Goal: Find specific page/section: Find specific page/section

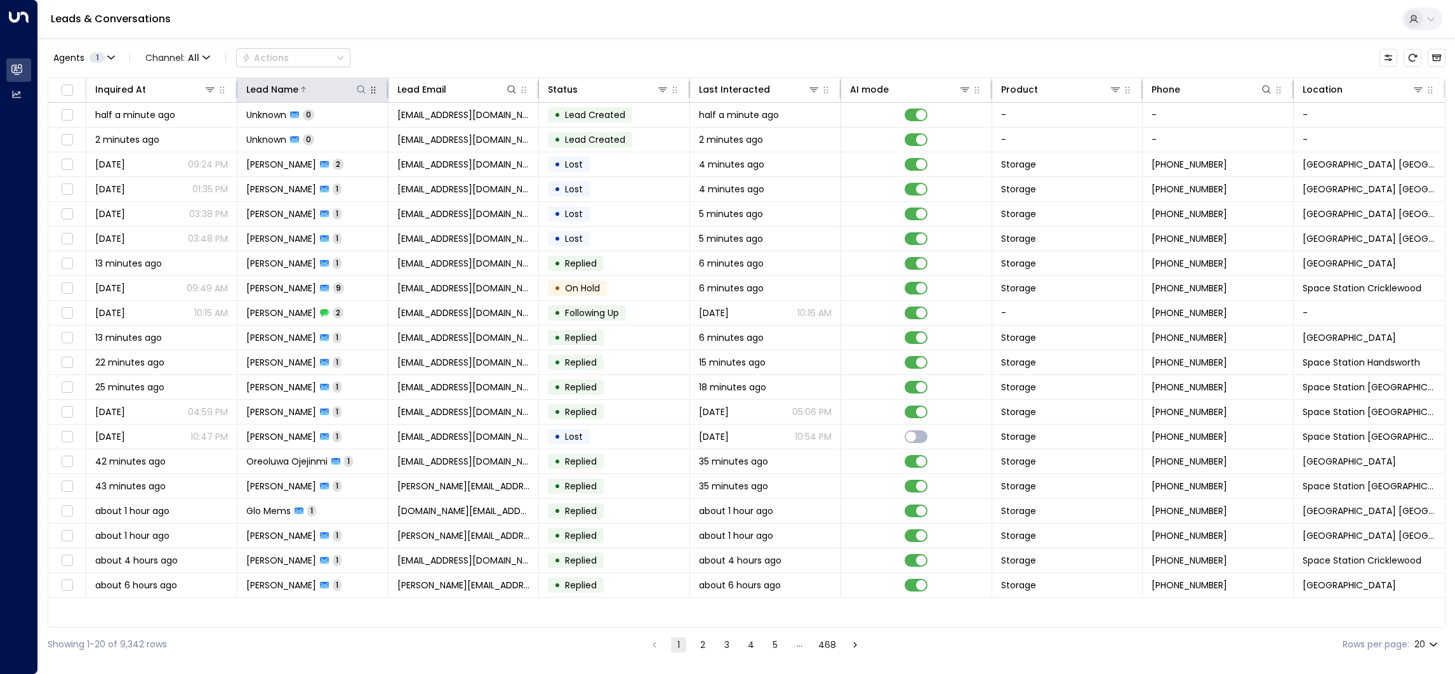
click at [362, 88] on icon at bounding box center [361, 89] width 10 height 10
type input "*****"
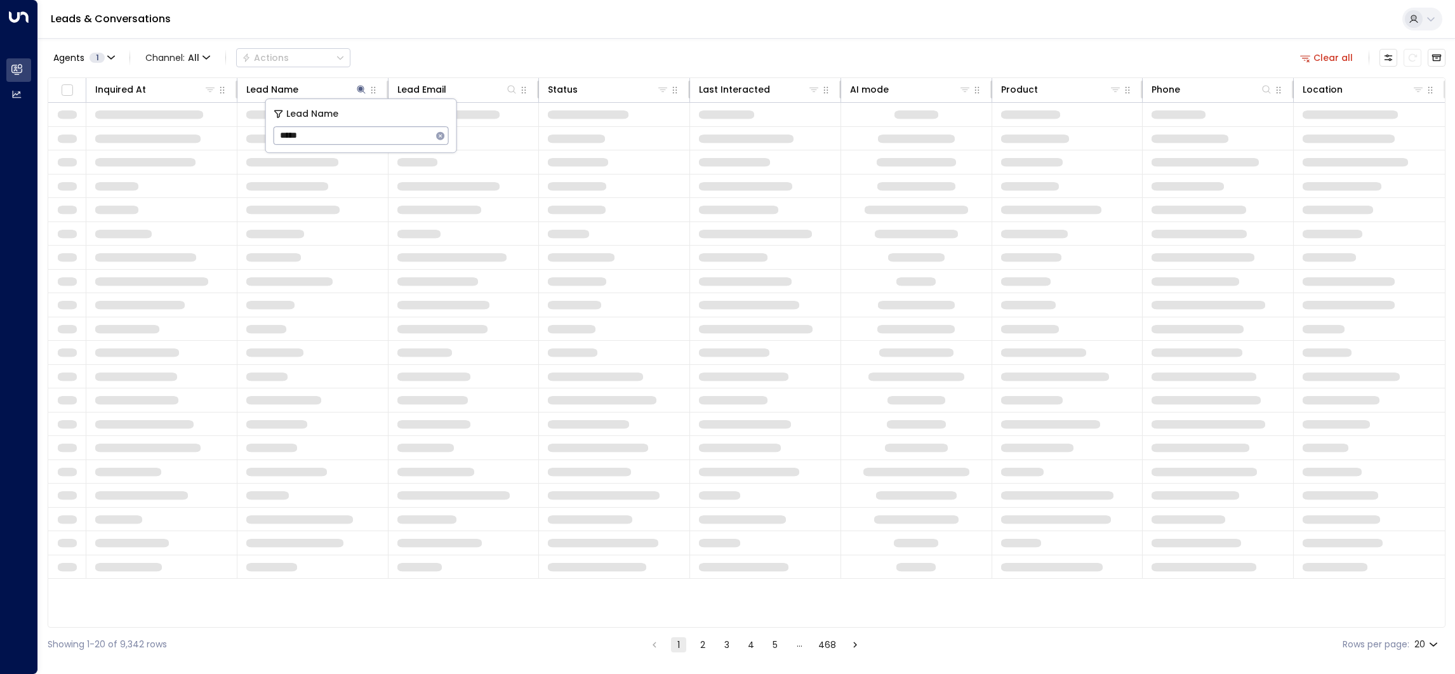
click at [409, 37] on div "Leads & Conversations" at bounding box center [746, 19] width 1417 height 39
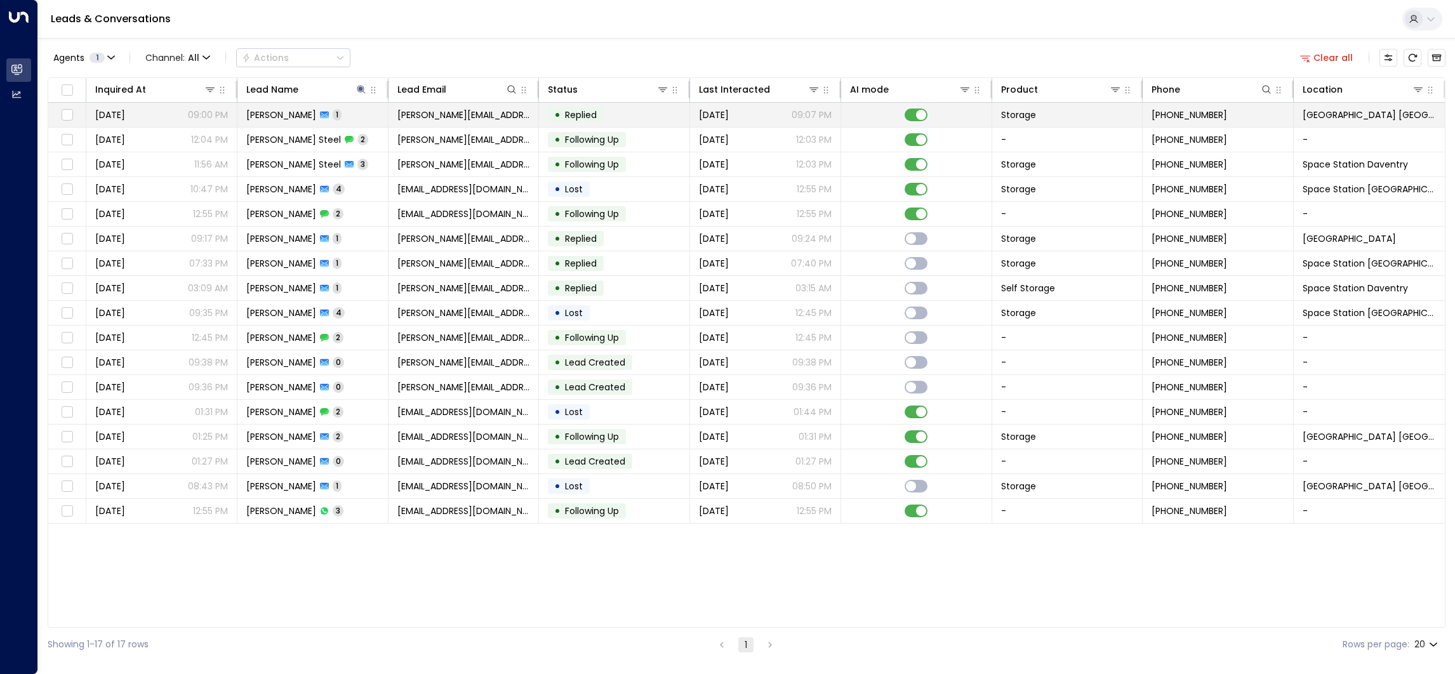
click at [349, 120] on td "[PERSON_NAME] 1" at bounding box center [312, 115] width 151 height 24
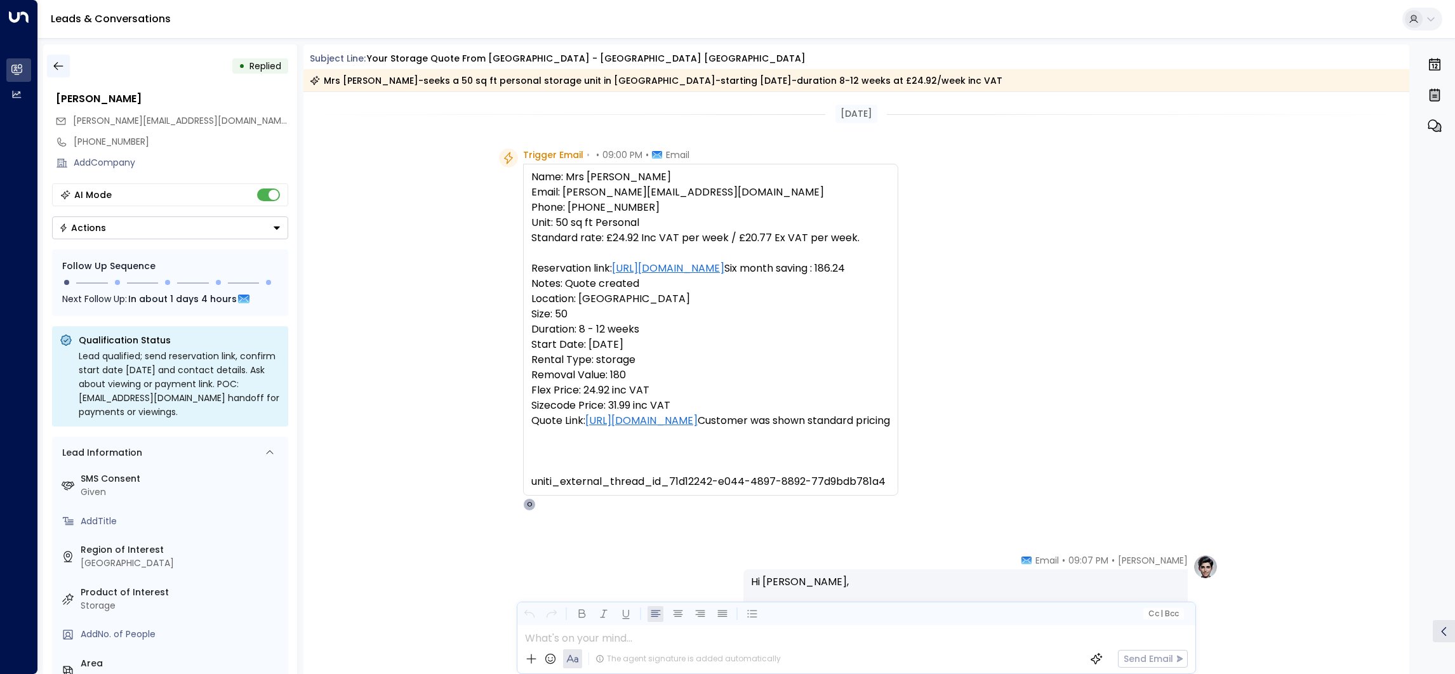
click at [50, 70] on button "button" at bounding box center [58, 66] width 23 height 23
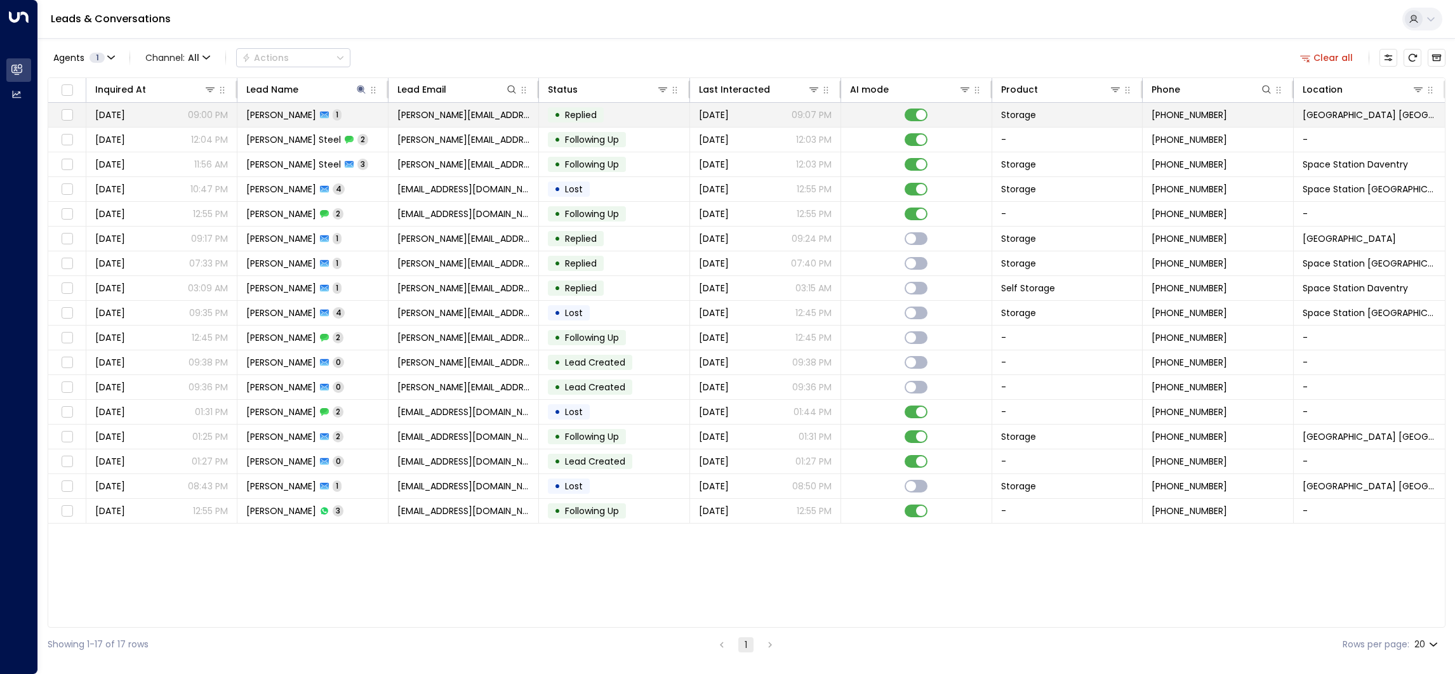
click at [303, 121] on span "[PERSON_NAME]" at bounding box center [281, 115] width 70 height 13
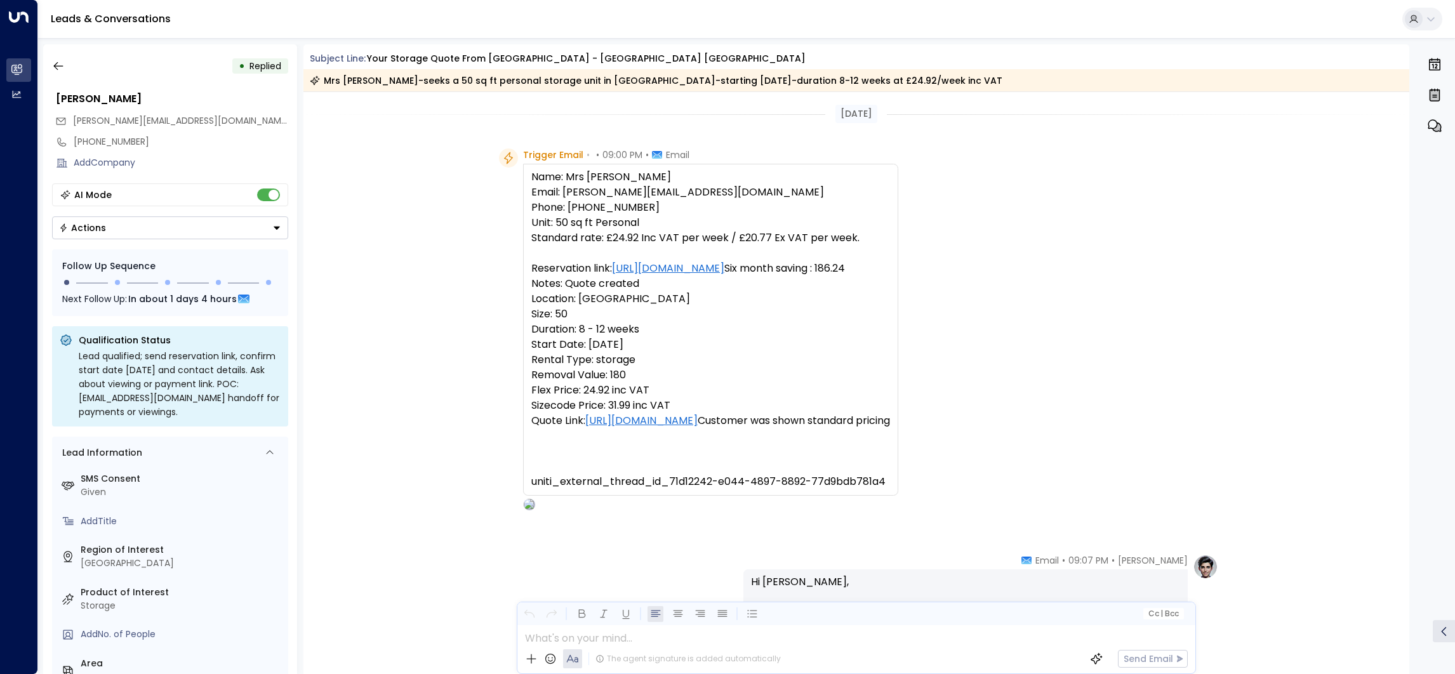
scroll to position [395, 0]
